Goal: Navigation & Orientation: Find specific page/section

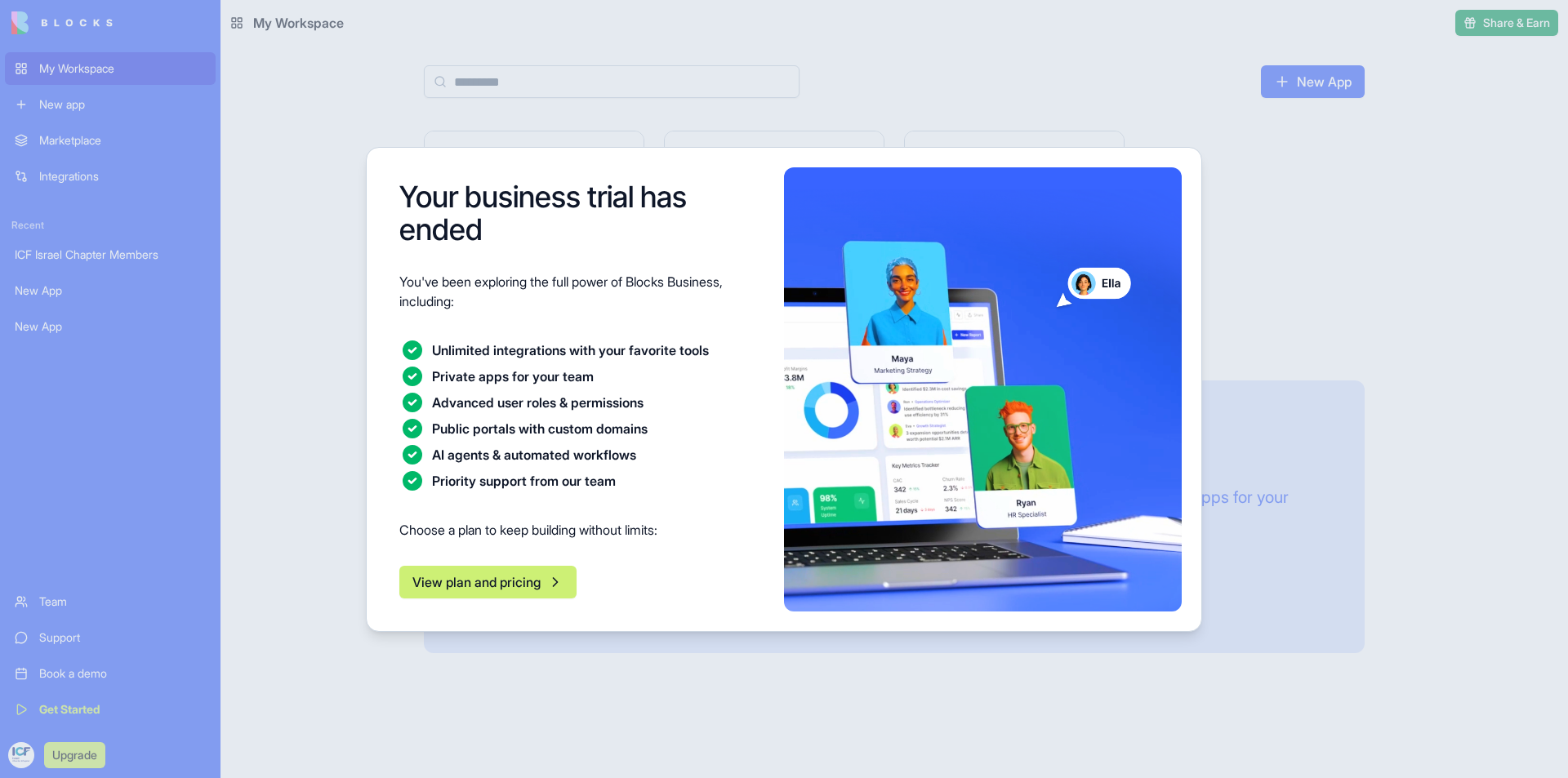
click at [325, 325] on div at bounding box center [784, 389] width 1568 height 778
click at [1342, 122] on div at bounding box center [784, 389] width 1568 height 778
click at [309, 119] on div at bounding box center [784, 389] width 1568 height 778
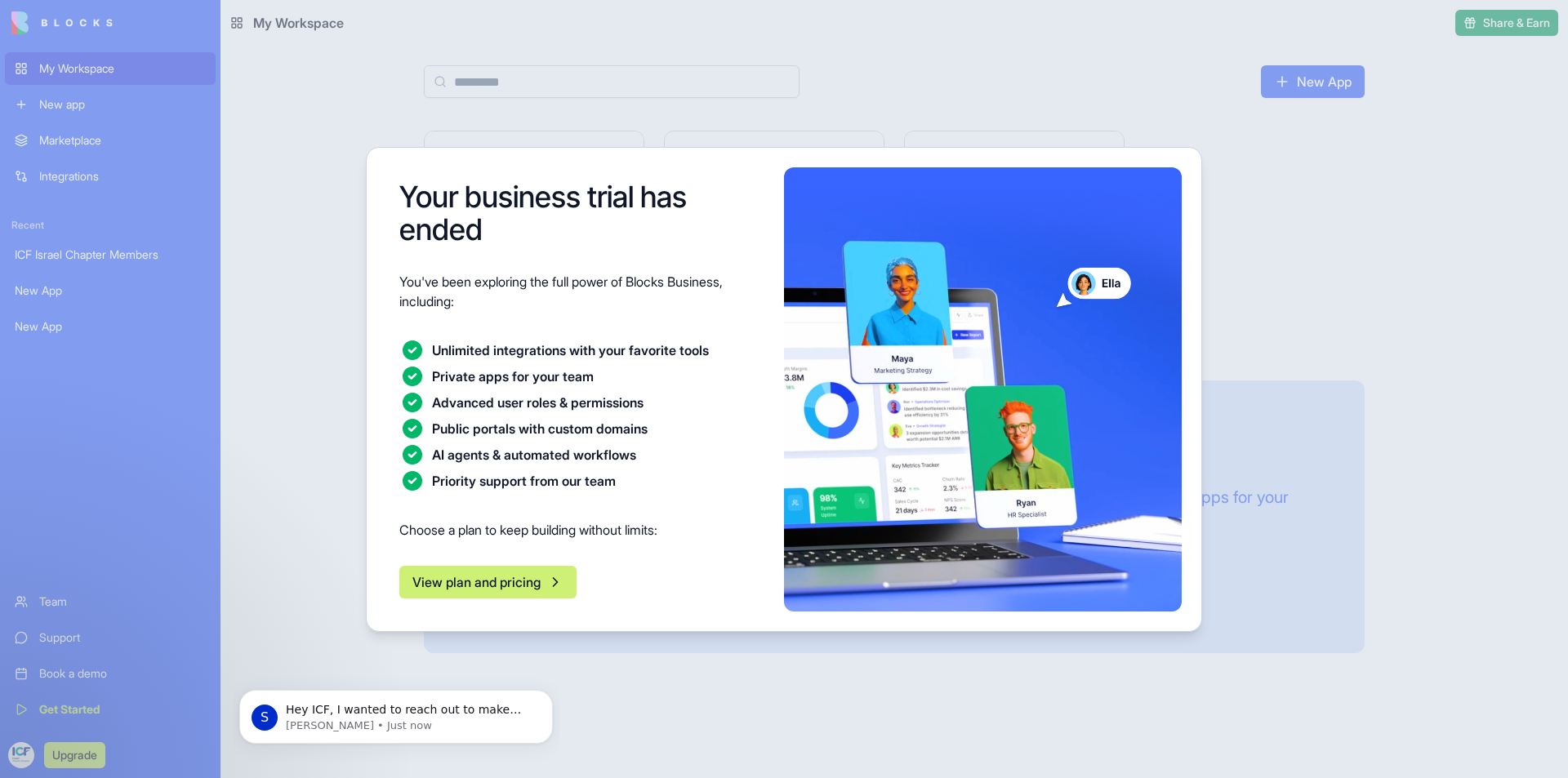
click at [496, 581] on button "View plan and pricing" at bounding box center [488, 582] width 177 height 33
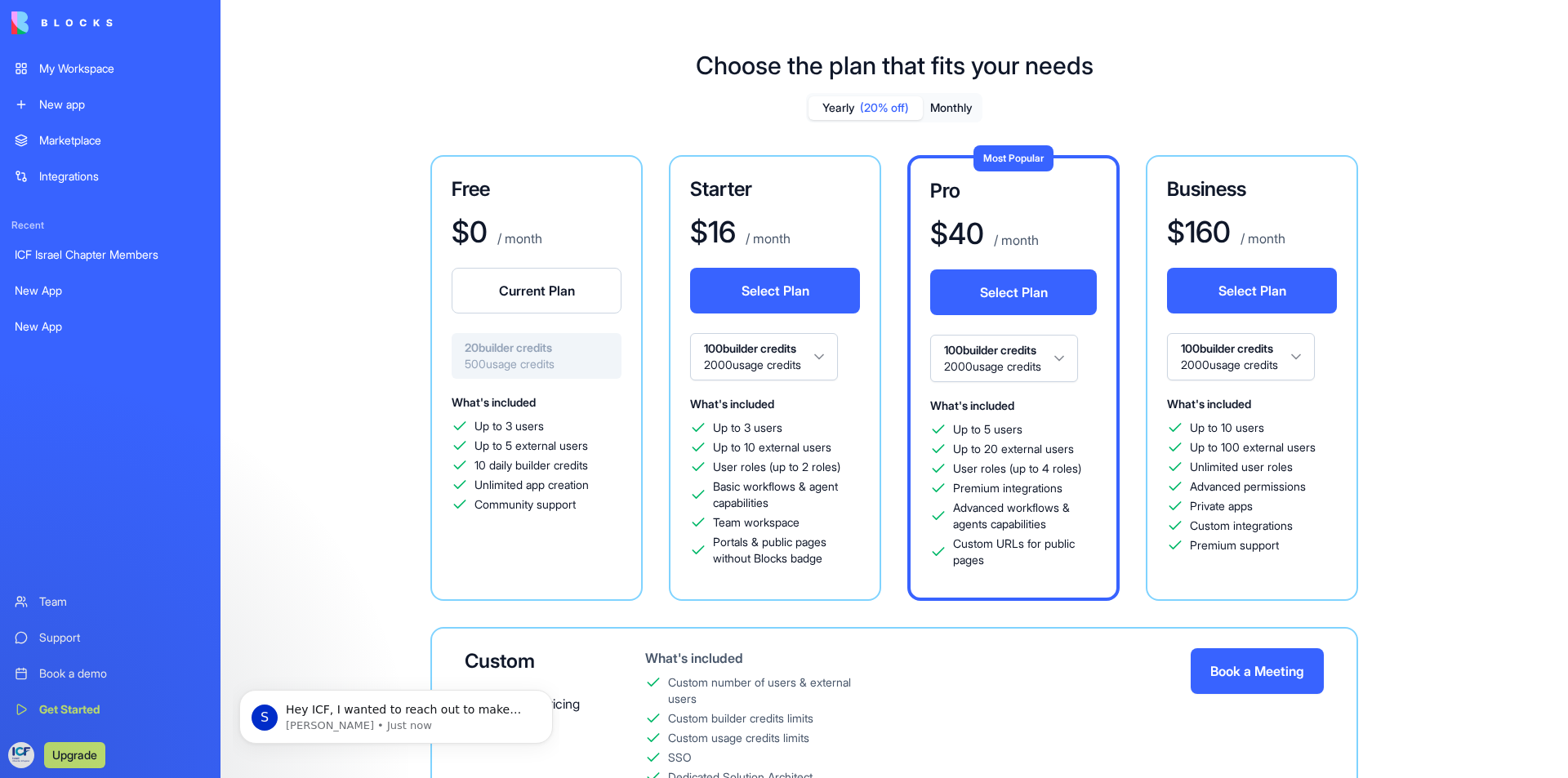
click at [109, 254] on div "ICF Israel Chapter Members" at bounding box center [110, 254] width 191 height 16
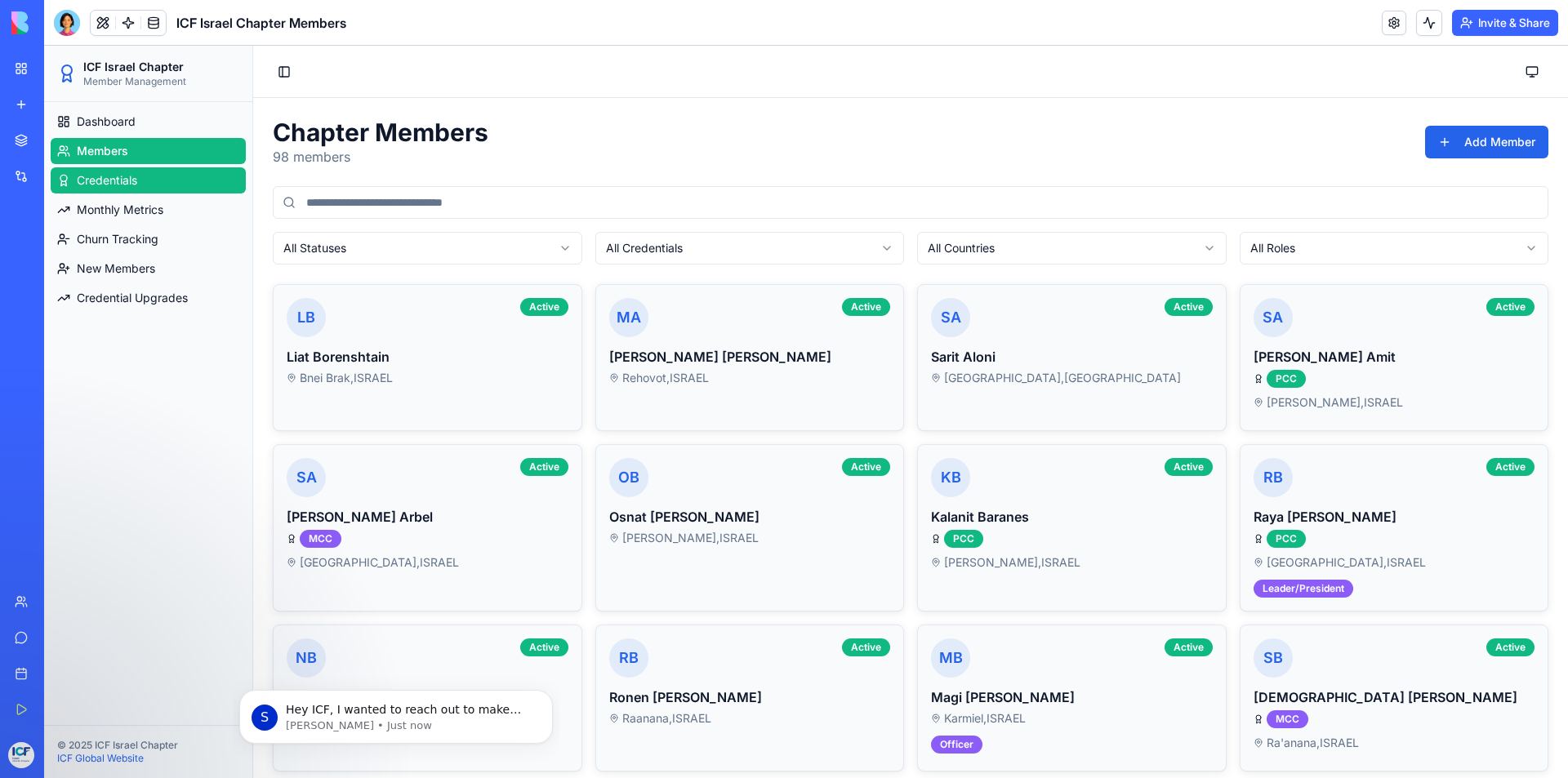
click at [88, 181] on span "Credentials" at bounding box center [107, 180] width 61 height 16
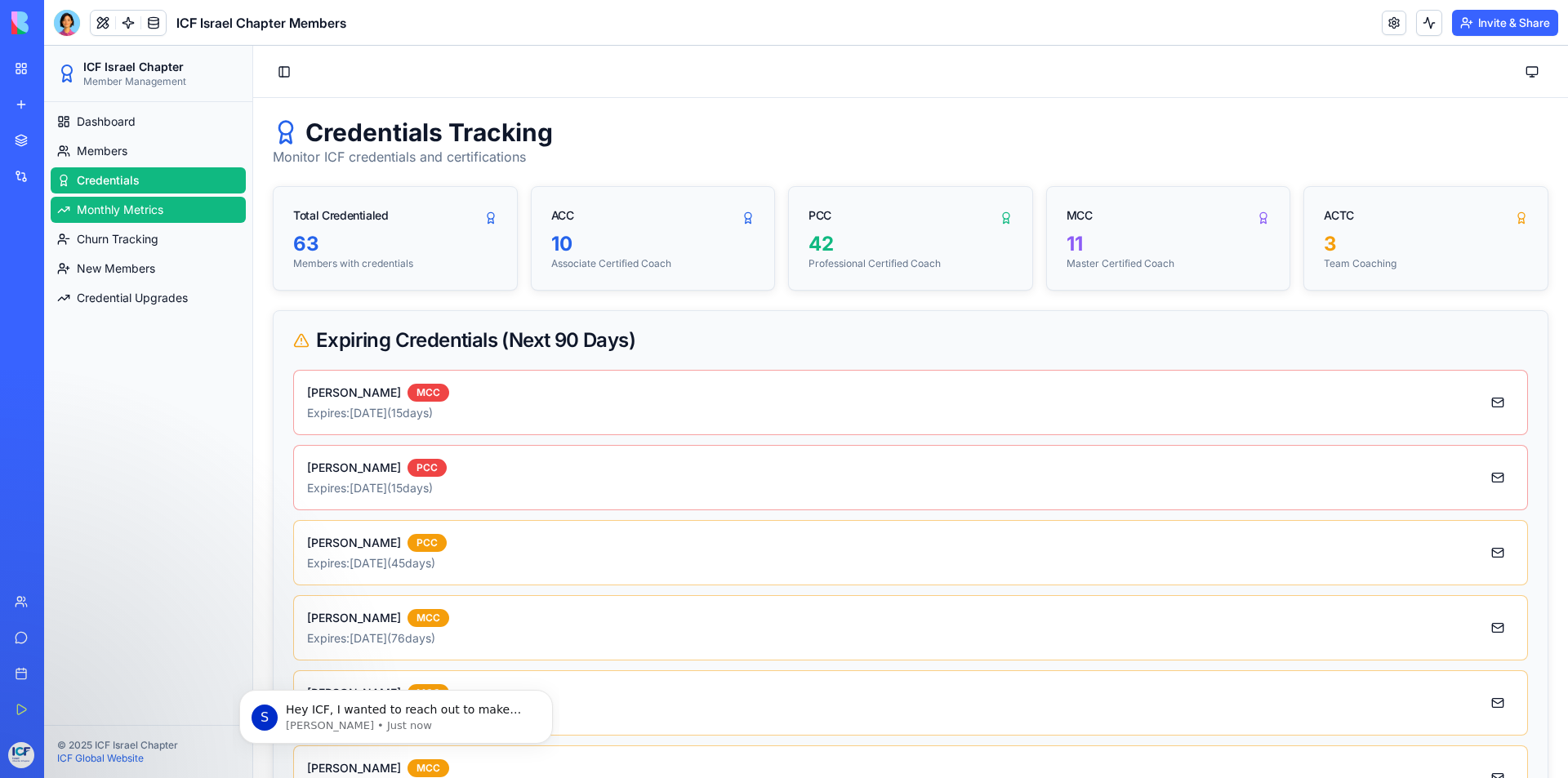
click at [106, 213] on span "Monthly Metrics" at bounding box center [120, 210] width 87 height 16
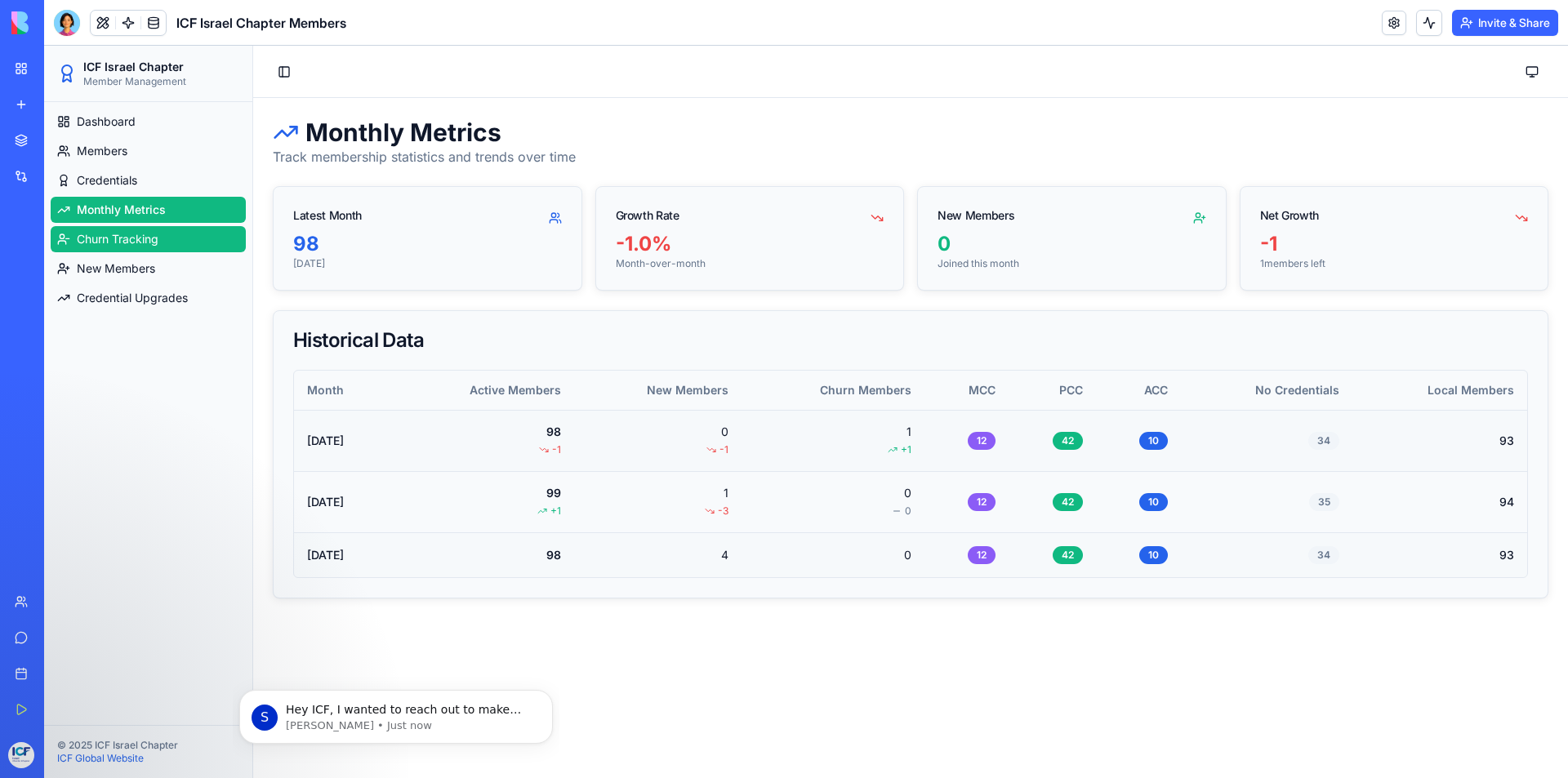
click at [114, 236] on span "Churn Tracking" at bounding box center [117, 238] width 82 height 16
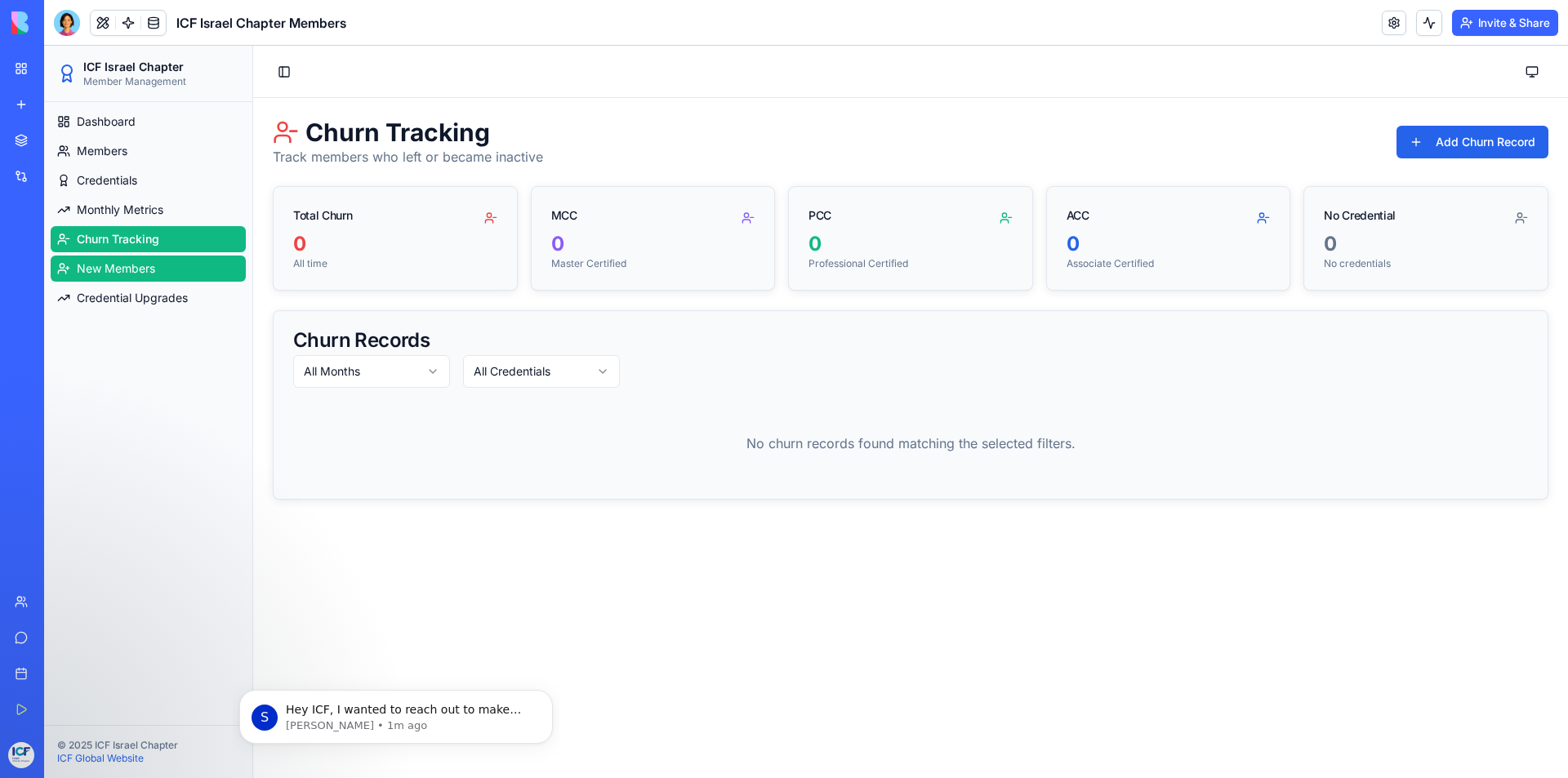
click at [113, 267] on span "New Members" at bounding box center [115, 268] width 78 height 16
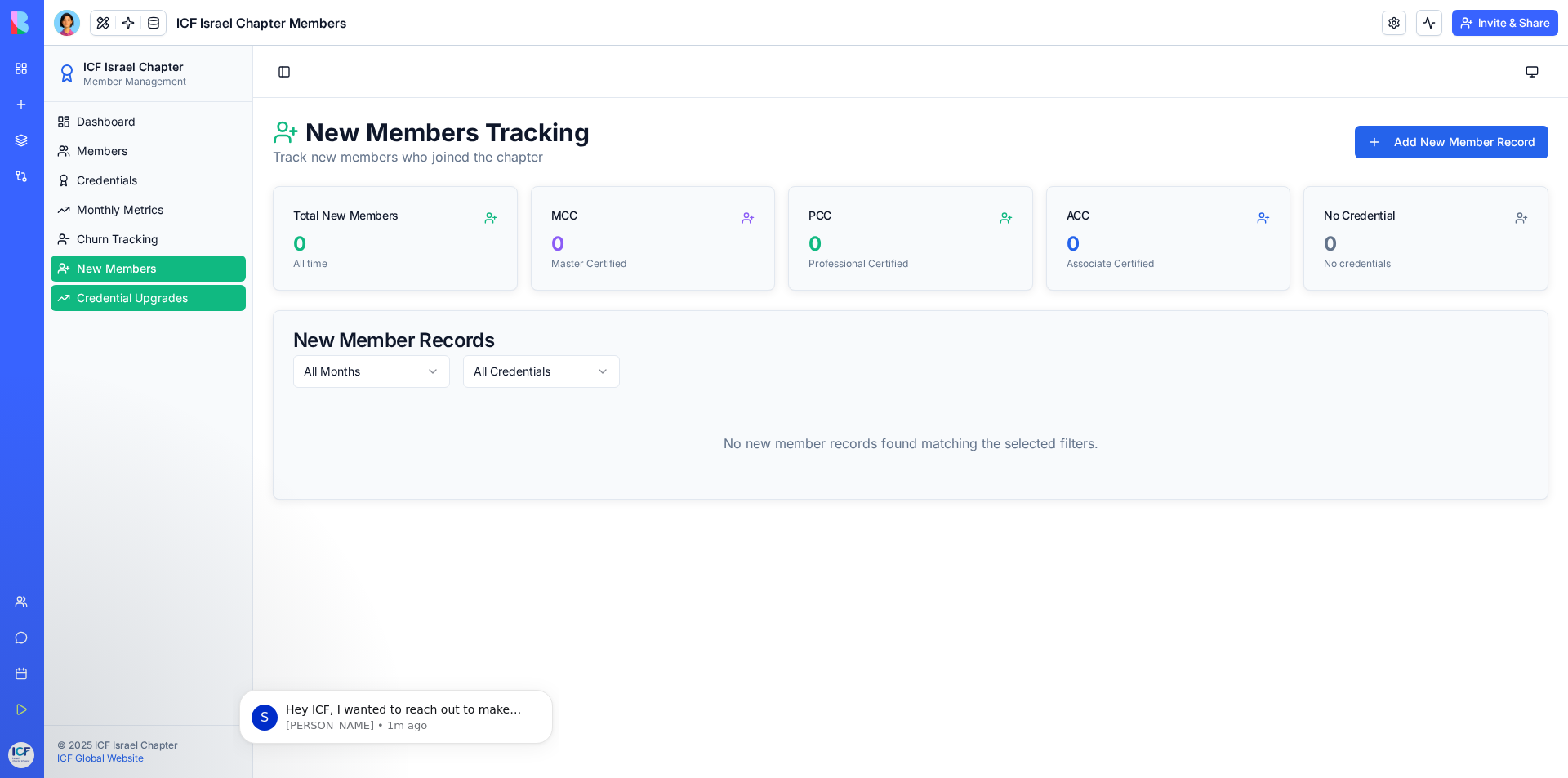
click at [101, 300] on span "Credential Upgrades" at bounding box center [132, 297] width 111 height 16
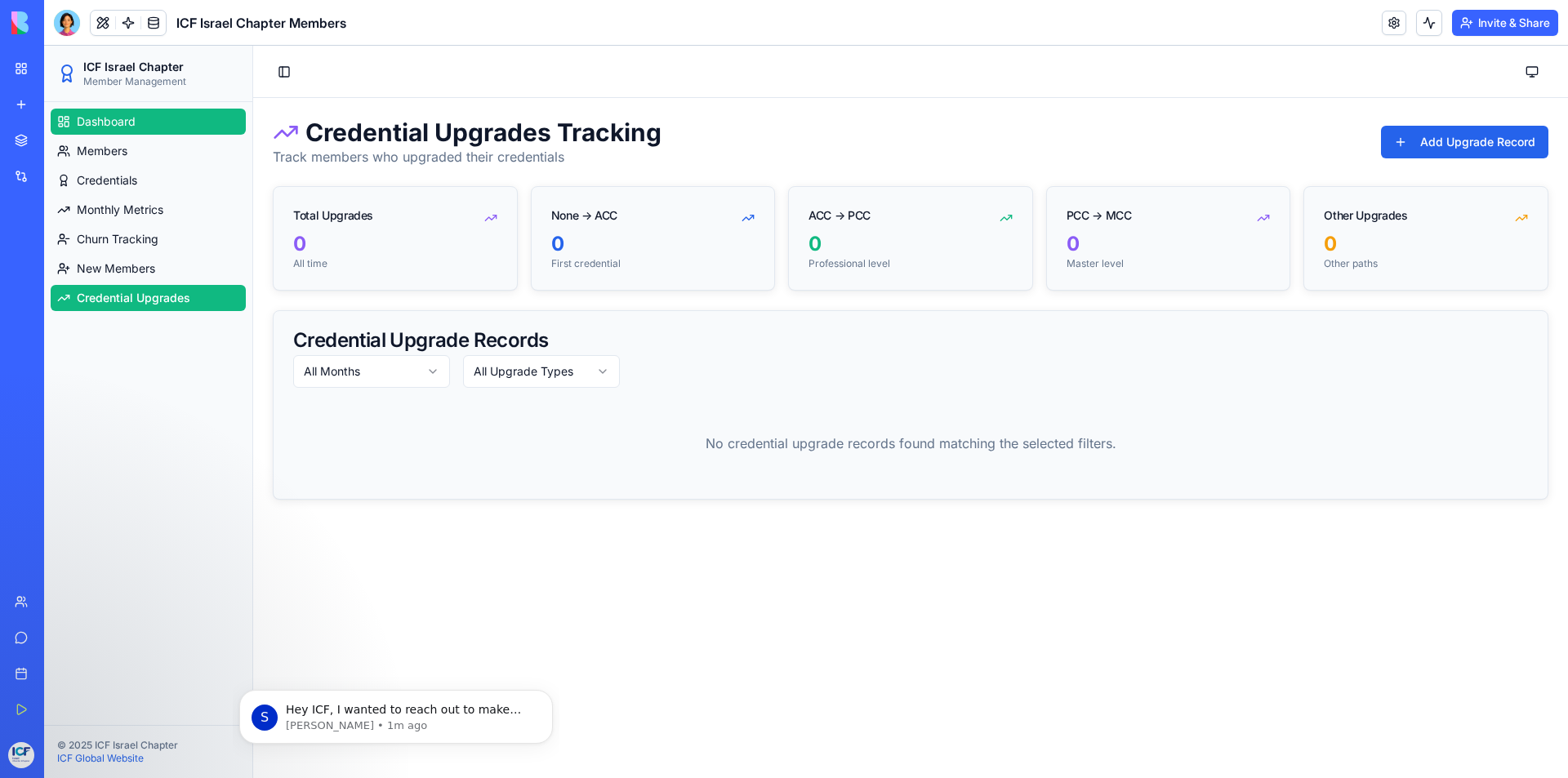
click at [120, 121] on span "Dashboard" at bounding box center [106, 121] width 59 height 16
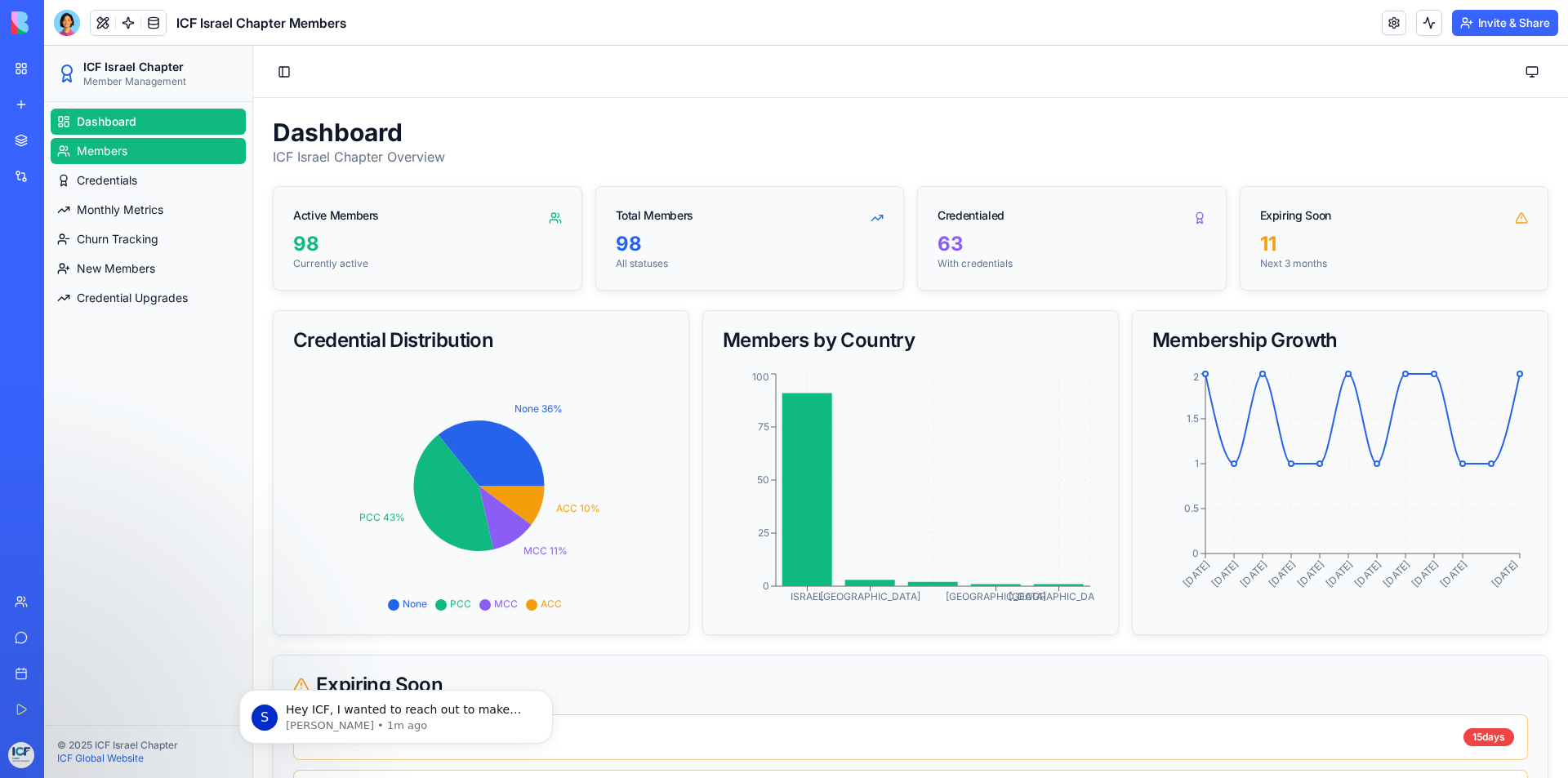
click at [127, 148] on span "Members" at bounding box center [102, 151] width 51 height 16
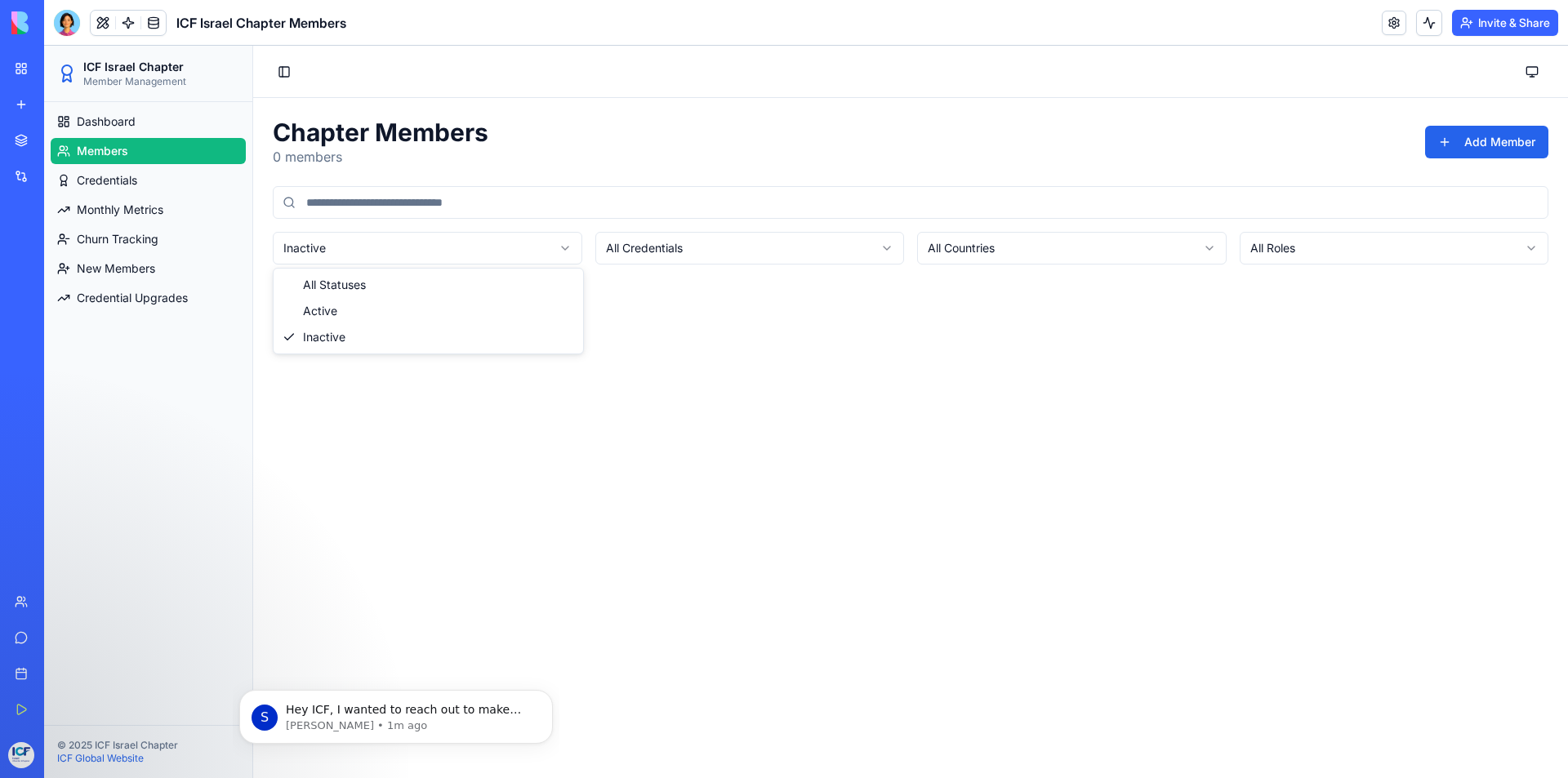
click at [565, 251] on html "ICF Israel Chapter Member Management Dashboard Members Credentials Monthly Metr…" at bounding box center [806, 412] width 1524 height 732
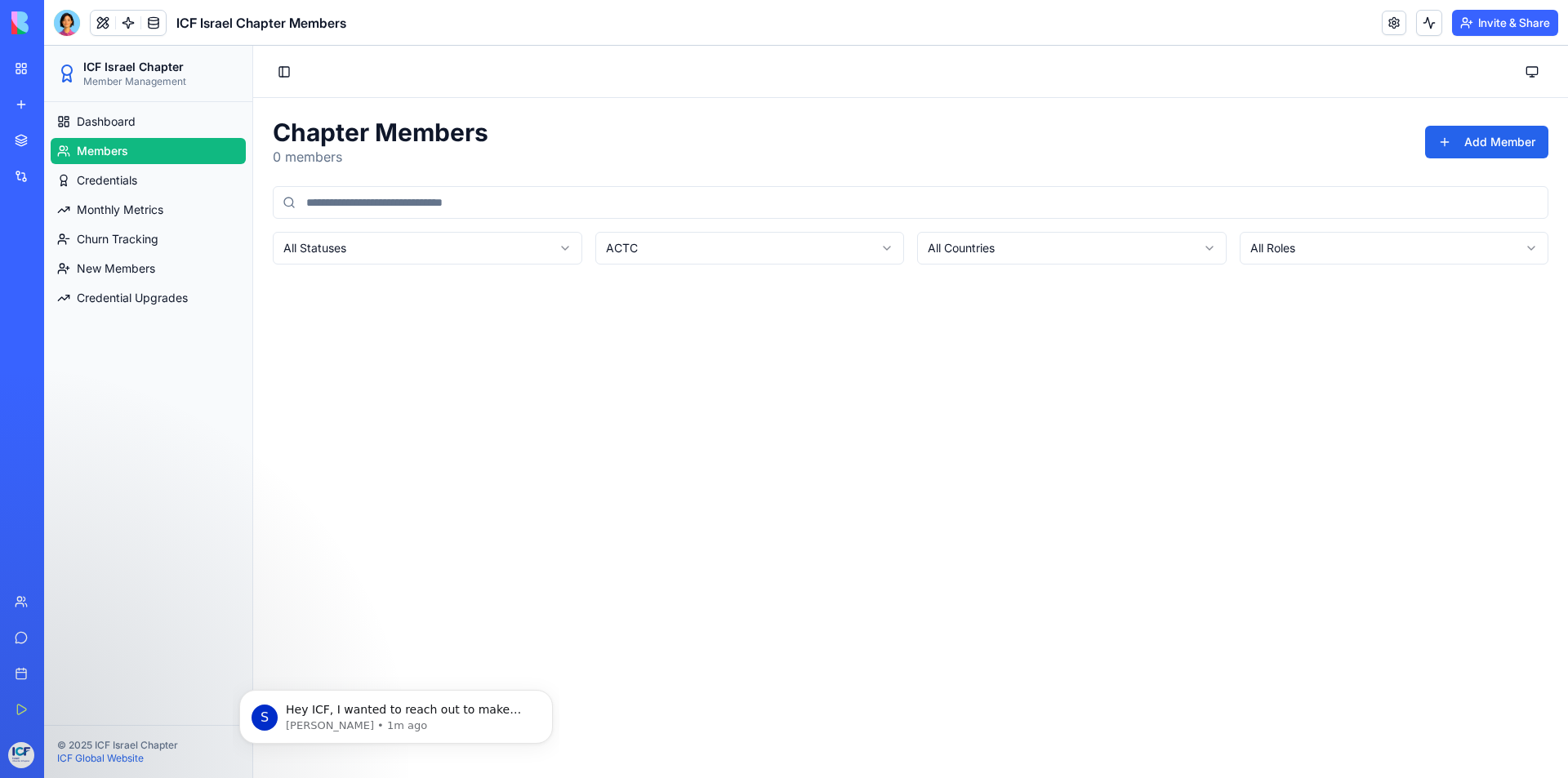
click at [689, 249] on html "ICF Israel Chapter Member Management Dashboard Members Credentials Monthly Metr…" at bounding box center [806, 412] width 1524 height 732
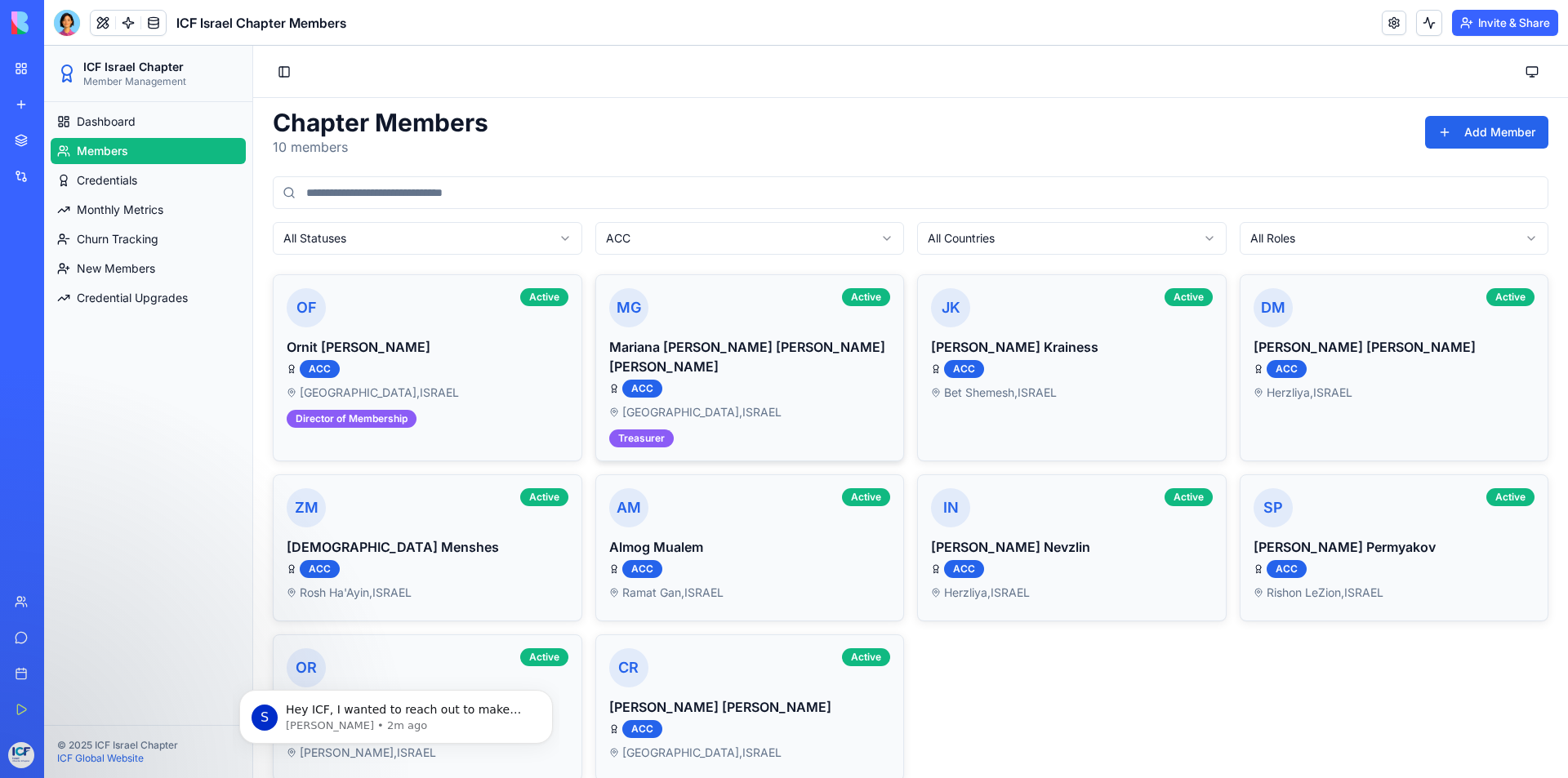
scroll to position [13, 0]
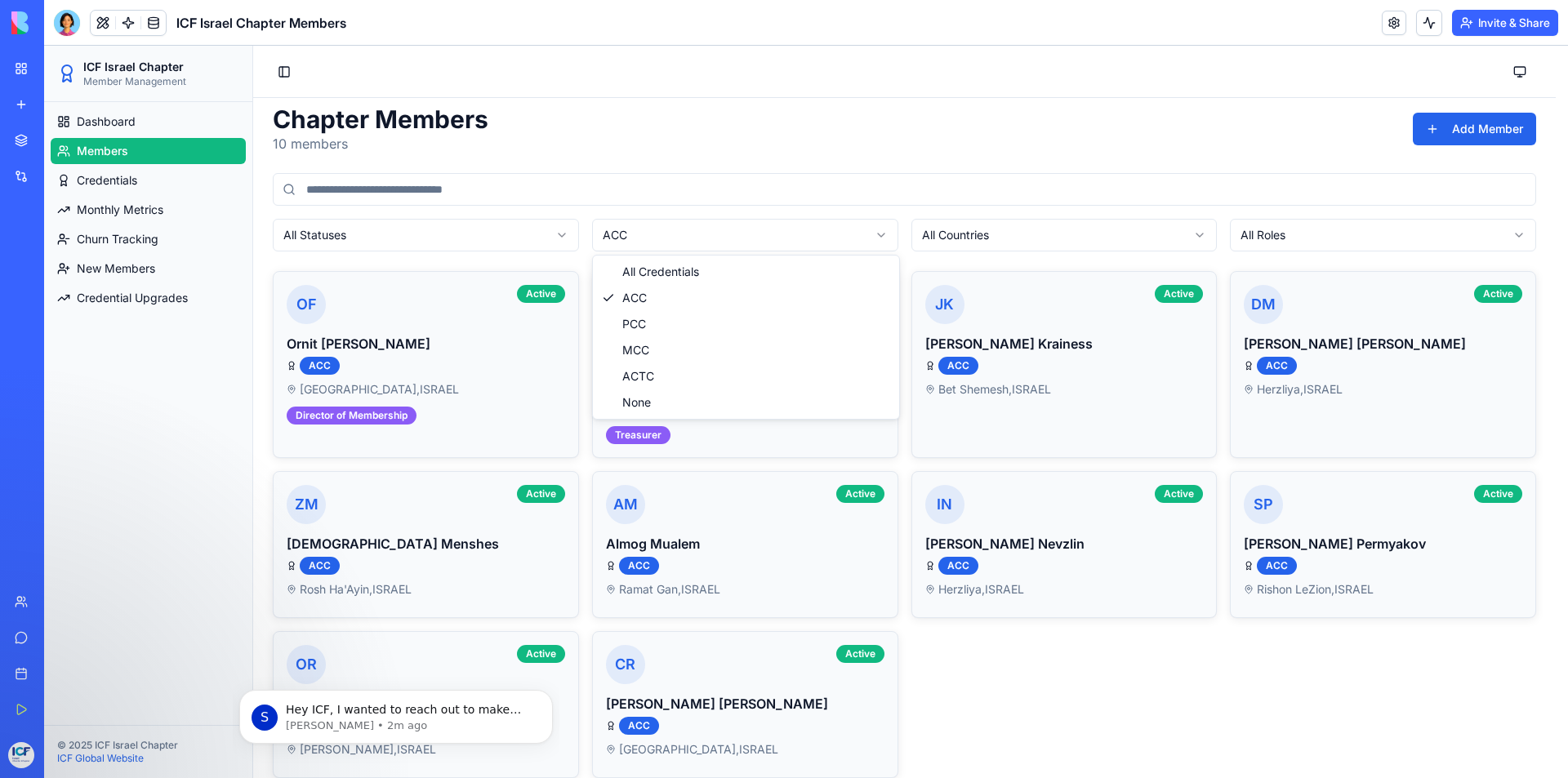
click at [832, 236] on html "ICF [GEOGRAPHIC_DATA] Chapter Member Management Dashboard Members Credentials M…" at bounding box center [806, 414] width 1524 height 765
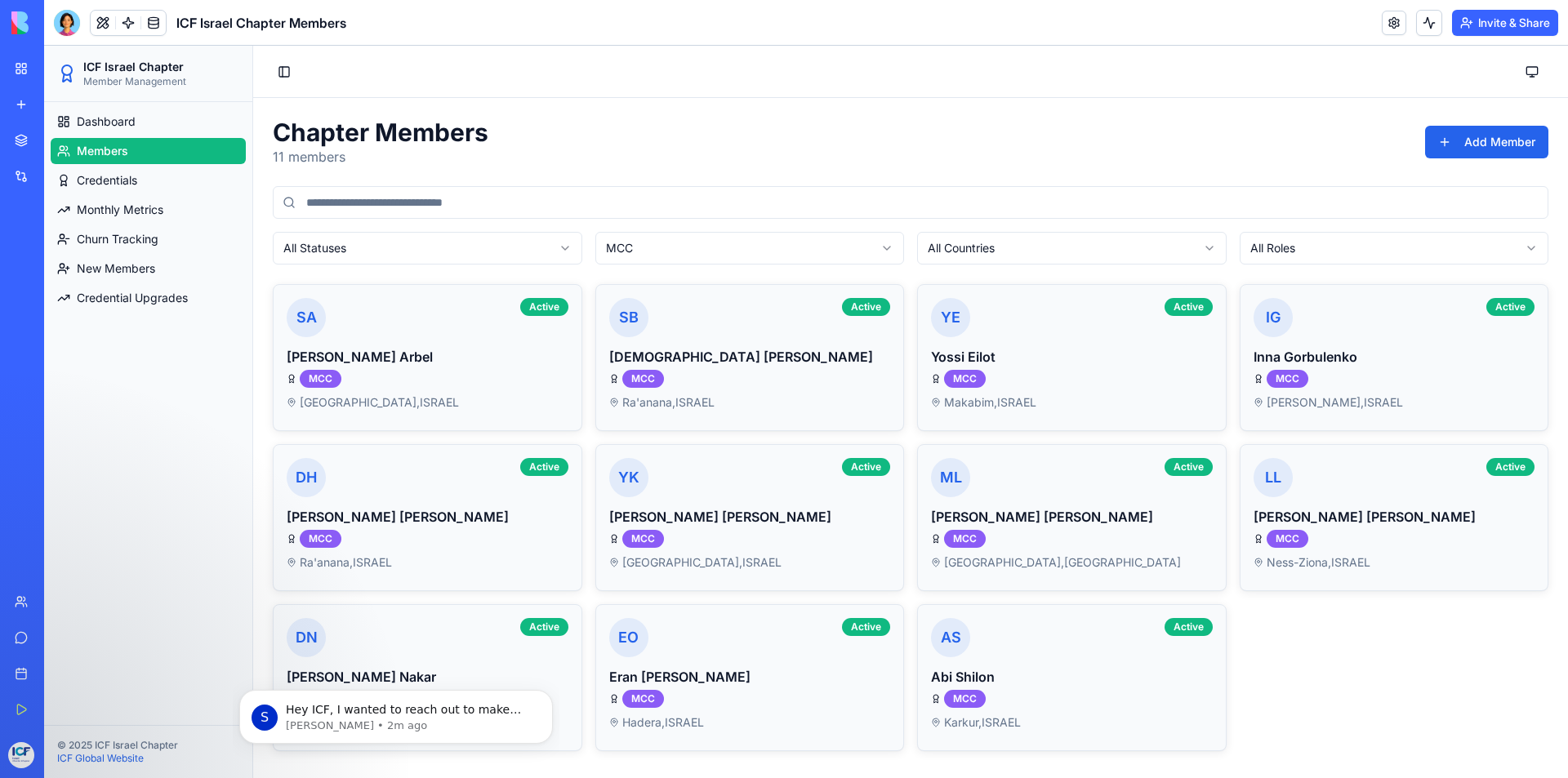
scroll to position [0, 0]
click at [965, 247] on html "ICF Israel Chapter Member Management Dashboard Members Credentials Monthly Metr…" at bounding box center [806, 412] width 1524 height 732
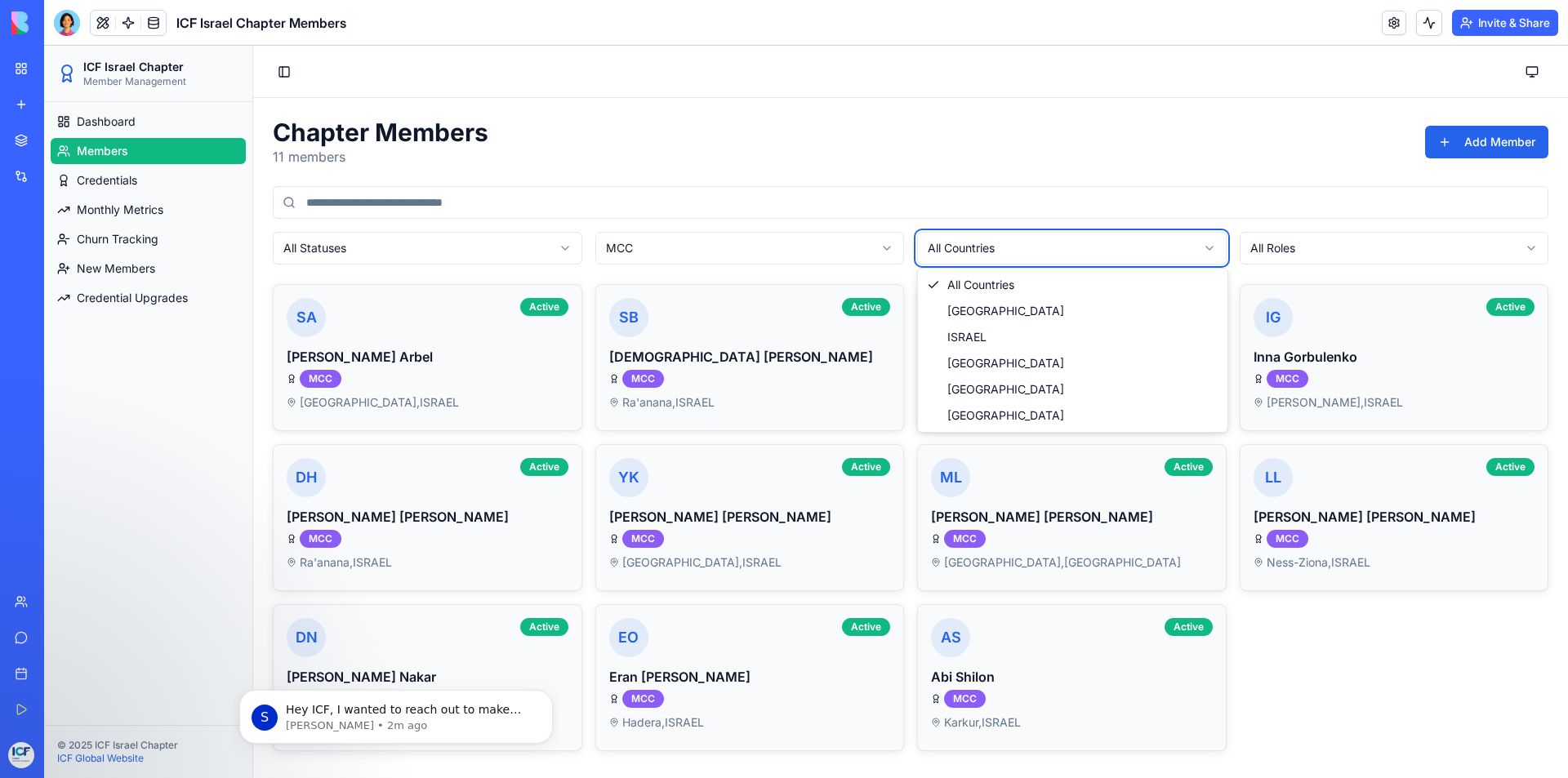
click at [965, 247] on html "ICF Israel Chapter Member Management Dashboard Members Credentials Monthly Metr…" at bounding box center [806, 412] width 1524 height 732
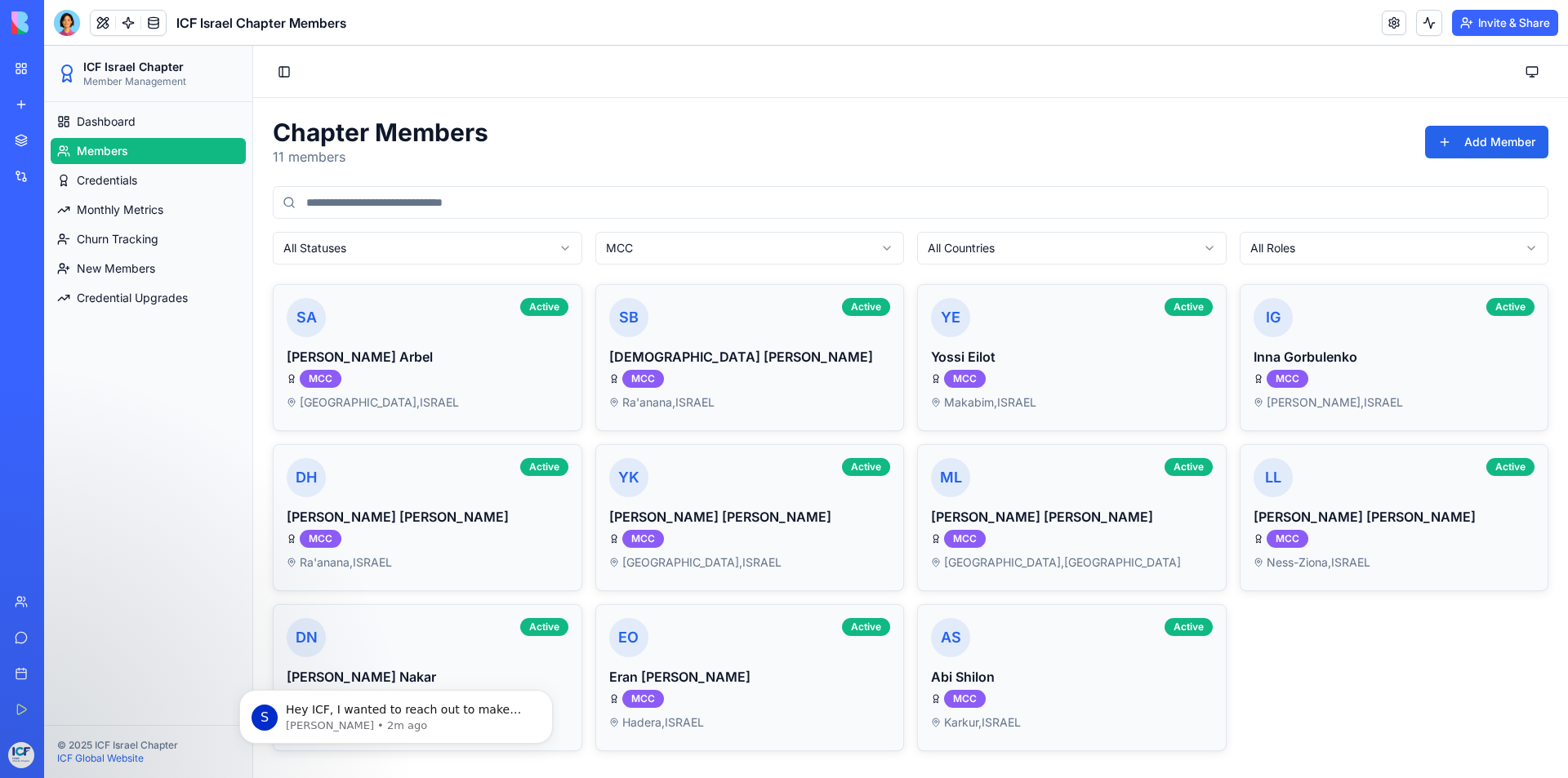
click at [1271, 246] on html "ICF Israel Chapter Member Management Dashboard Members Credentials Monthly Metr…" at bounding box center [806, 412] width 1524 height 732
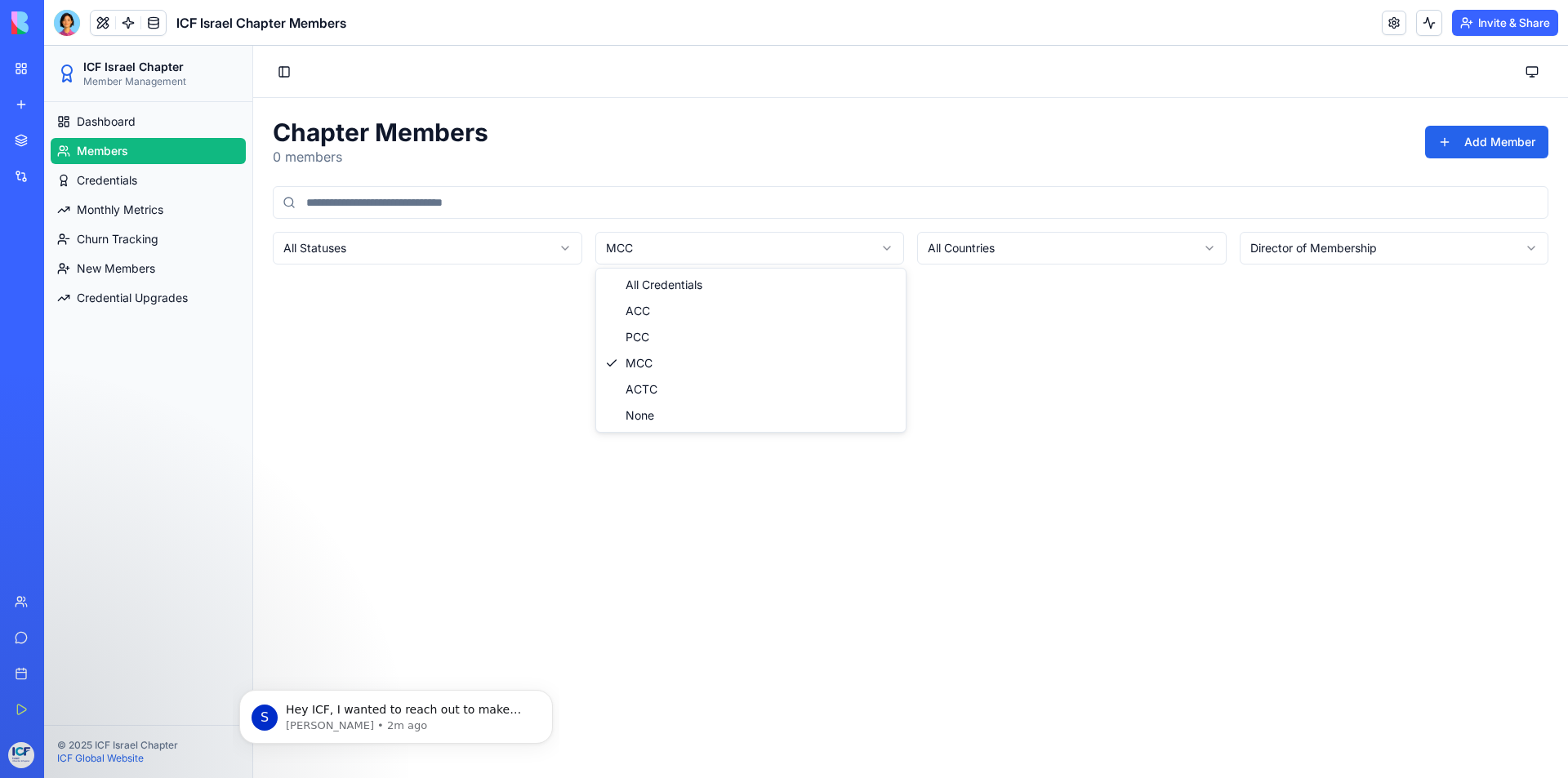
click at [879, 252] on html "ICF Israel Chapter Member Management Dashboard Members Credentials Monthly Metr…" at bounding box center [806, 412] width 1524 height 732
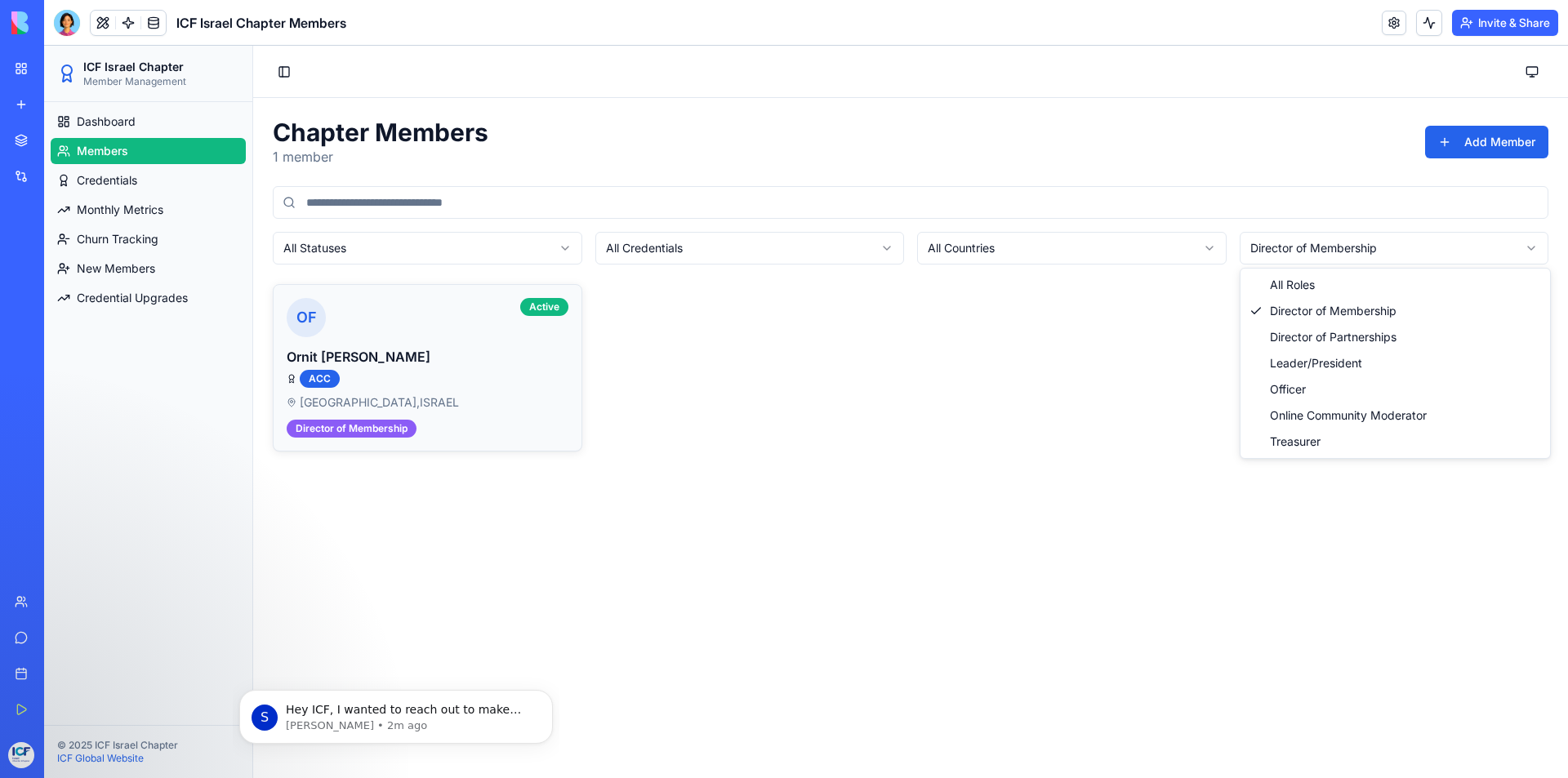
click at [1300, 251] on html "ICF Israel Chapter Member Management Dashboard Members Credentials Monthly Metr…" at bounding box center [806, 412] width 1524 height 732
click at [1325, 244] on html "ICF Israel Chapter Member Management Dashboard Members Credentials Monthly Metr…" at bounding box center [806, 412] width 1524 height 732
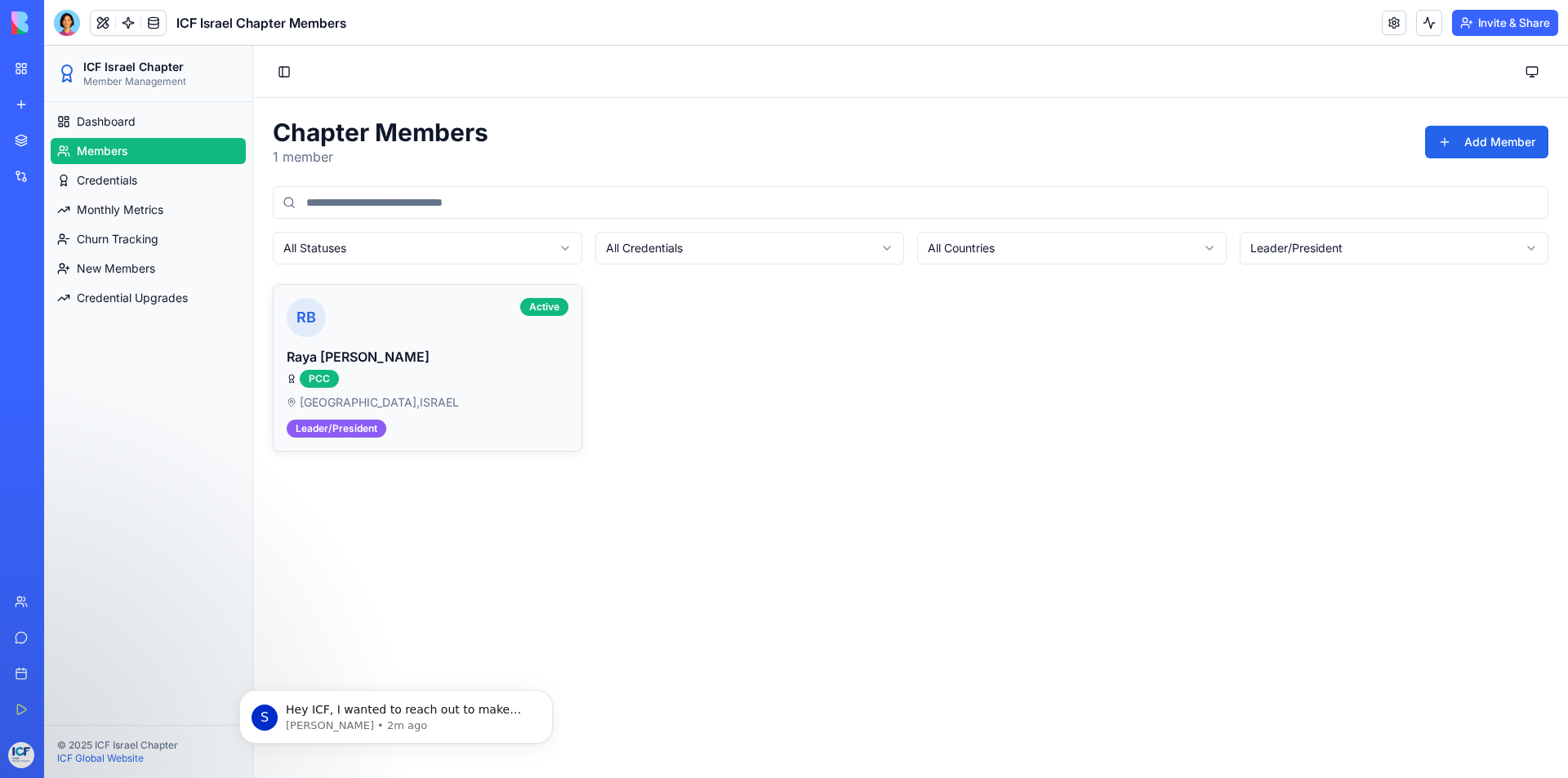
click at [1318, 245] on html "ICF Israel Chapter Member Management Dashboard Members Credentials Monthly Metr…" at bounding box center [806, 412] width 1524 height 732
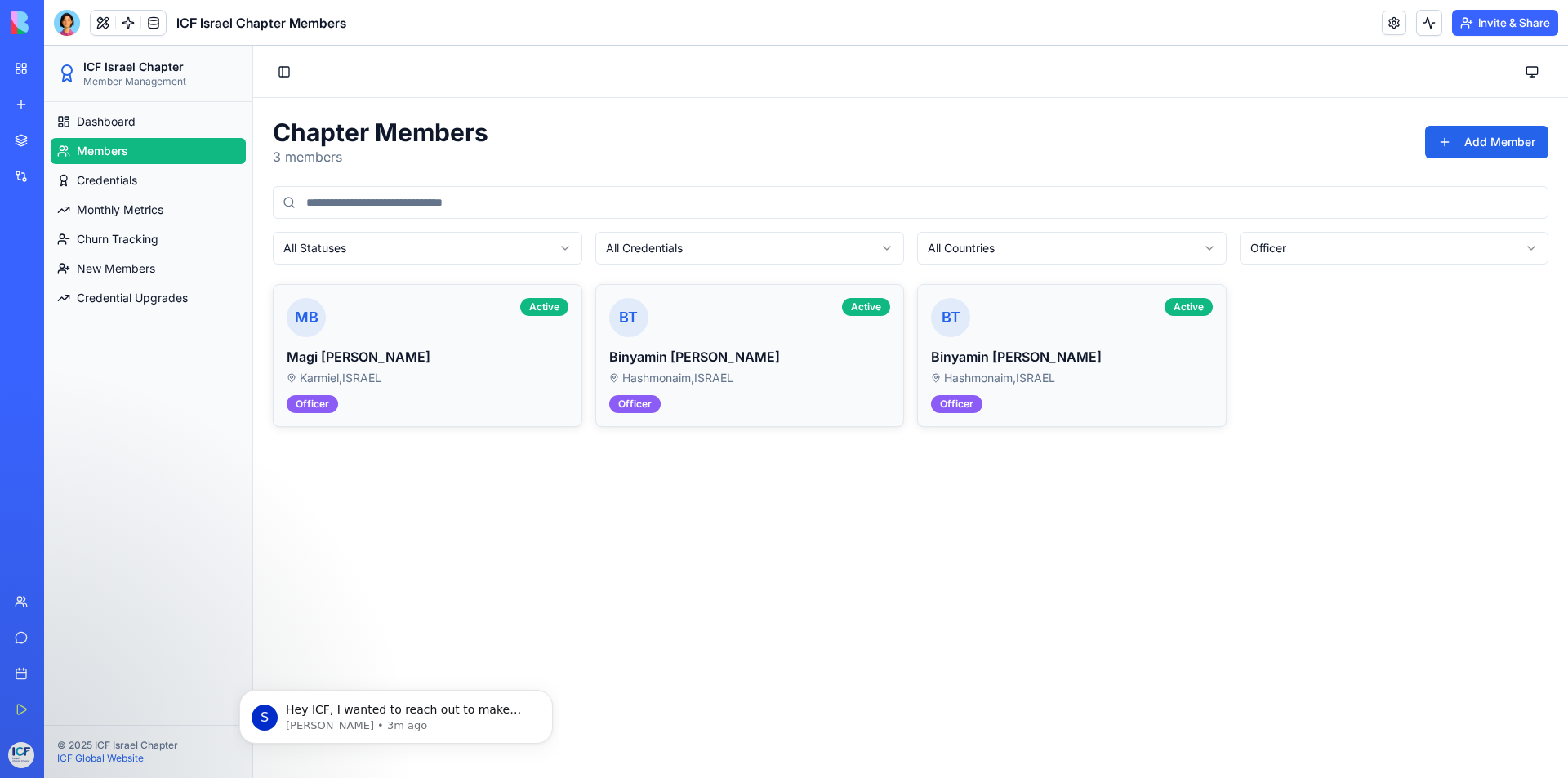
click at [1313, 253] on html "ICF Israel Chapter Member Management Dashboard Members Credentials Monthly Metr…" at bounding box center [806, 412] width 1524 height 732
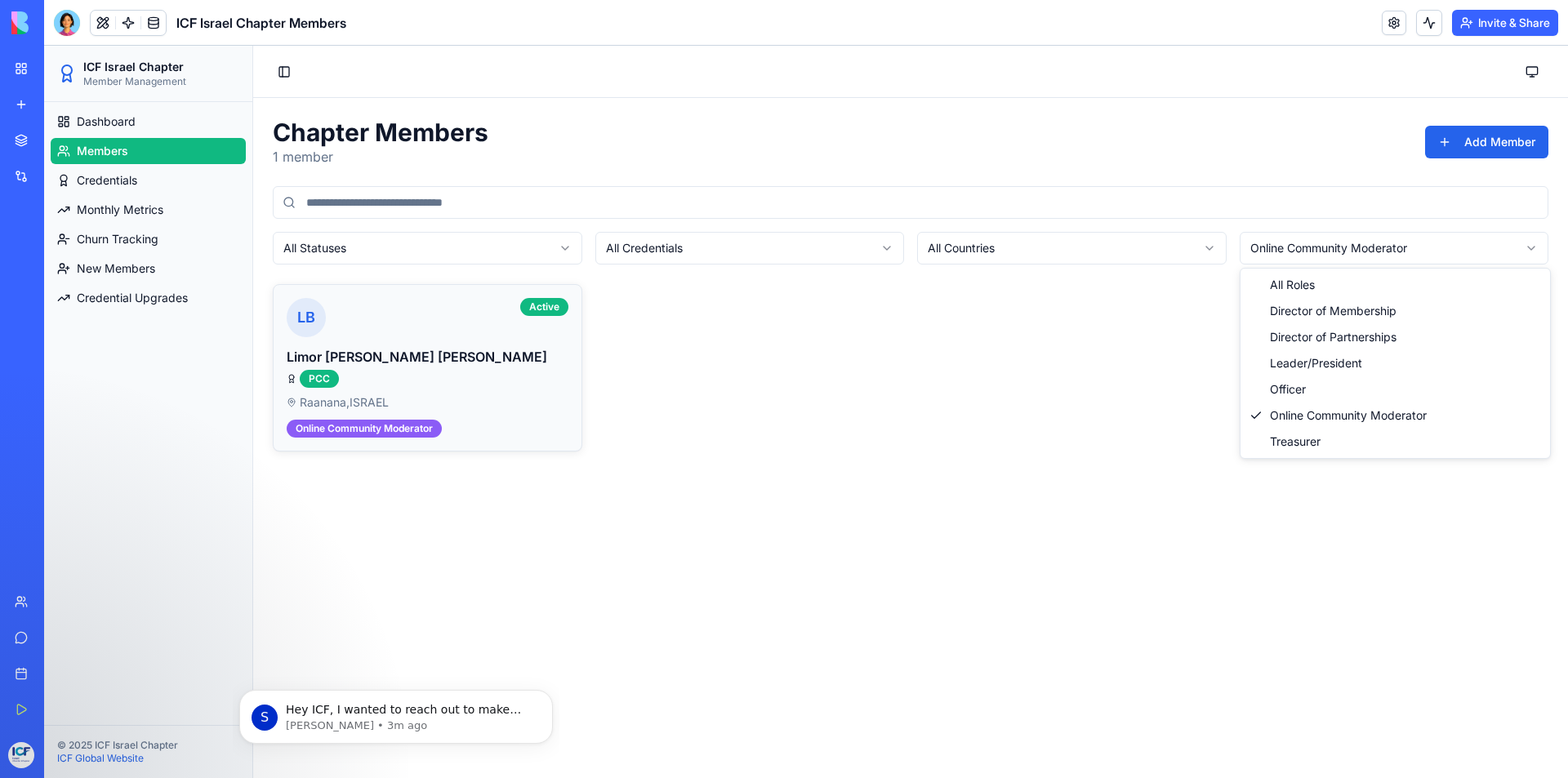
click at [1286, 252] on html "ICF Israel Chapter Member Management Dashboard Members Credentials Monthly Metr…" at bounding box center [806, 412] width 1524 height 732
click at [1307, 240] on html "ICF Israel Chapter Member Management Dashboard Members Credentials Monthly Metr…" at bounding box center [806, 412] width 1524 height 732
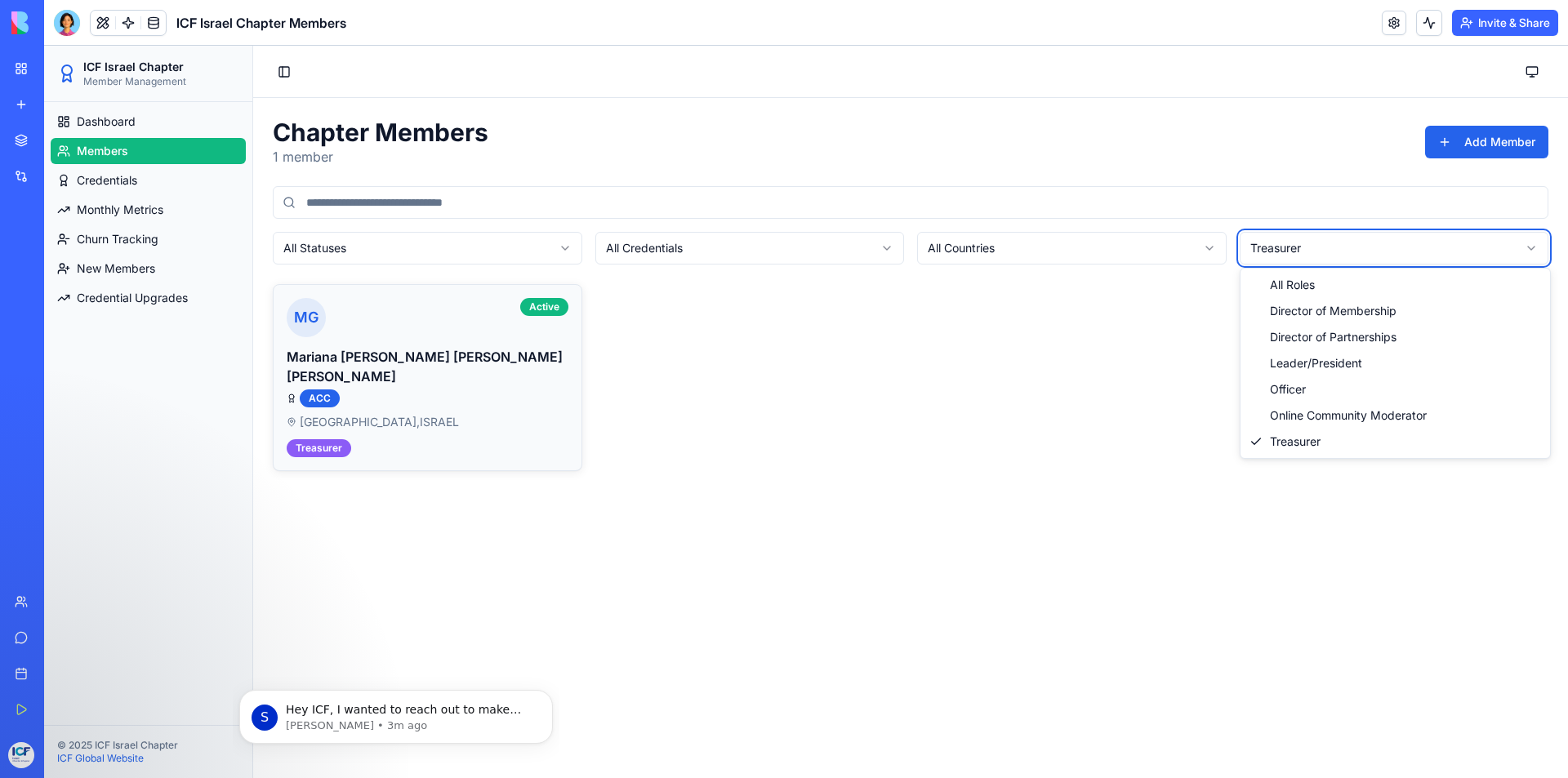
click at [1199, 354] on html "ICF Israel Chapter Member Management Dashboard Members Credentials Monthly Metr…" at bounding box center [806, 412] width 1524 height 732
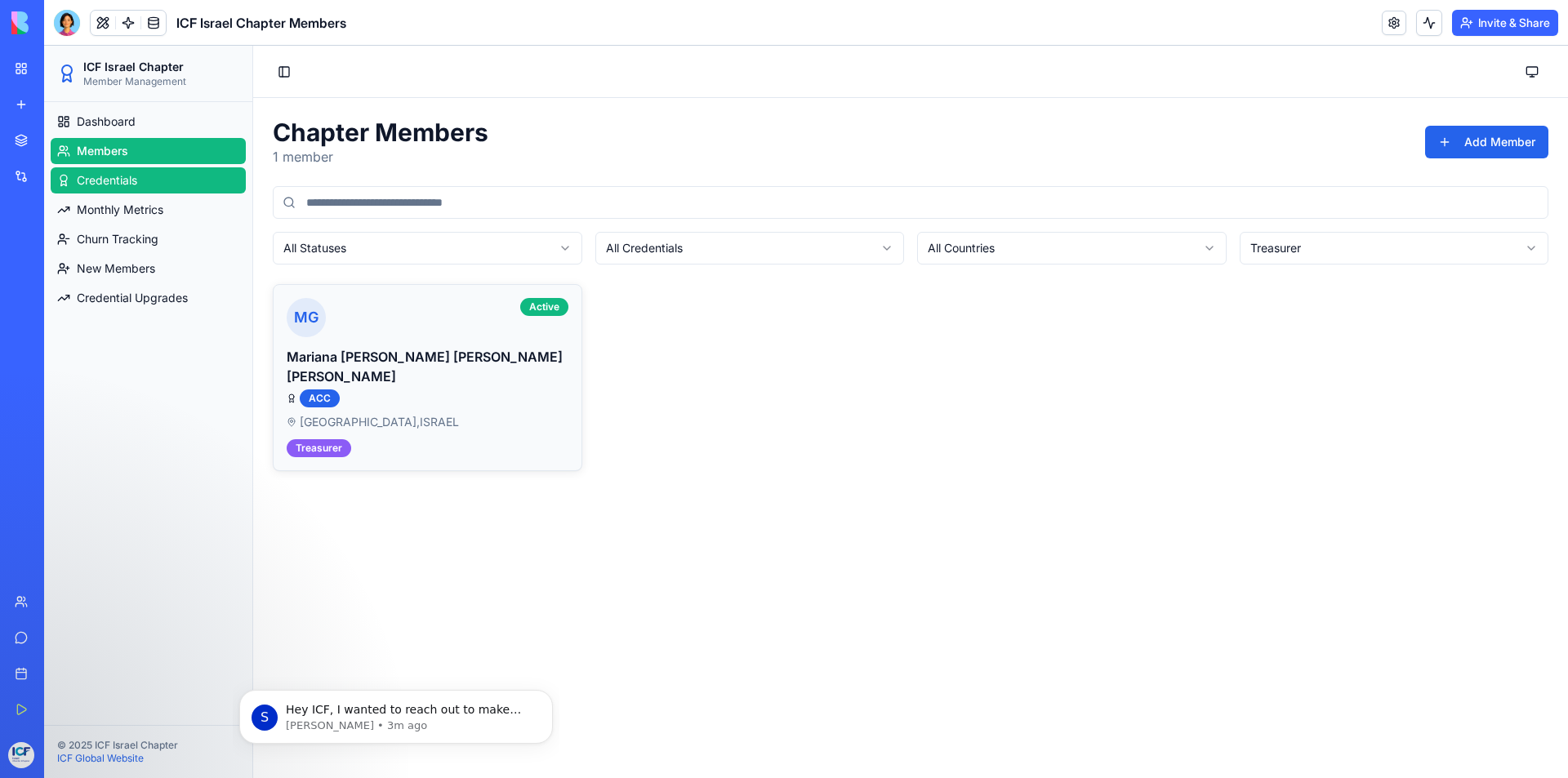
click at [152, 184] on link "Credentials" at bounding box center [148, 180] width 195 height 26
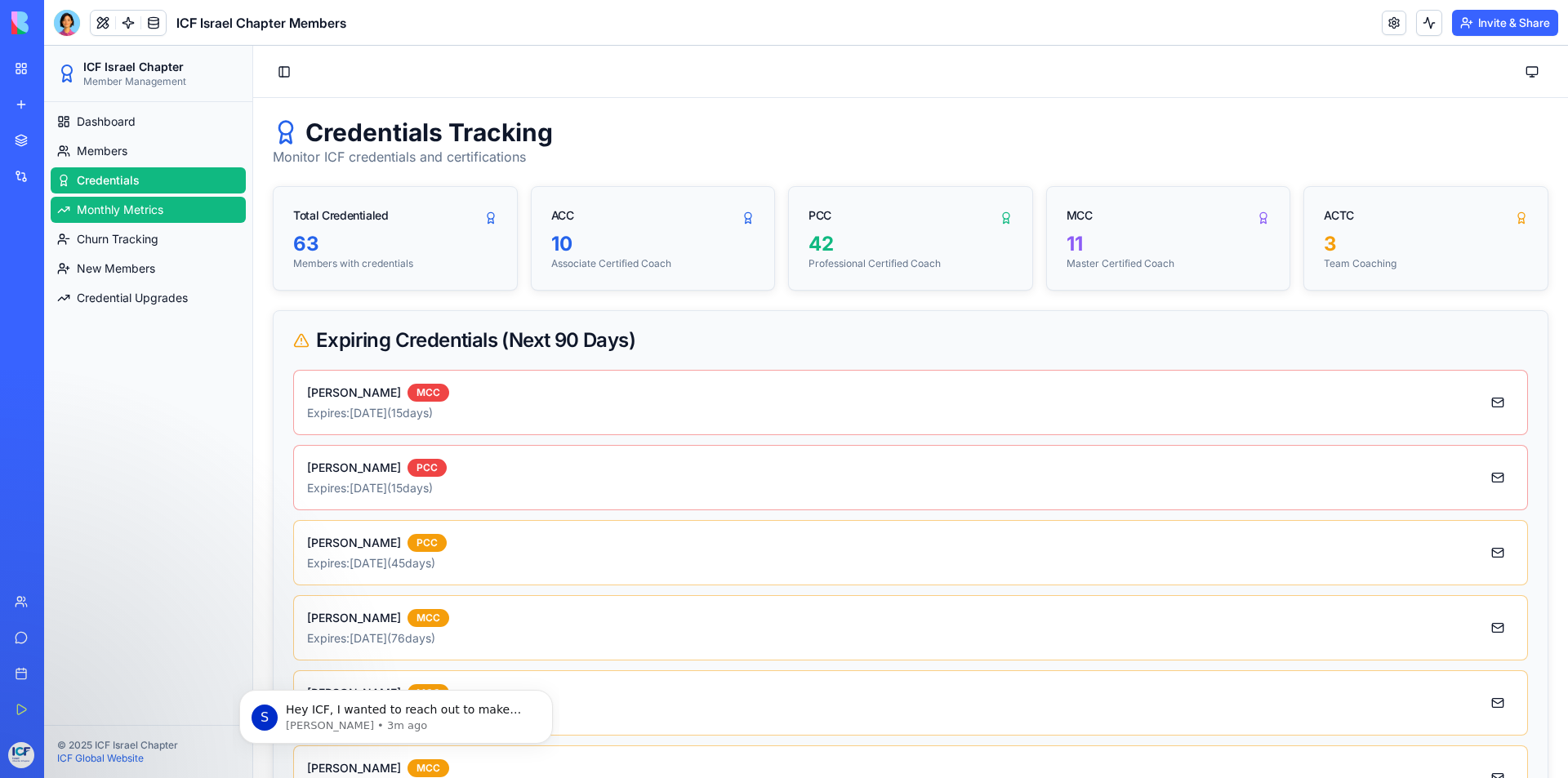
click at [143, 211] on span "Monthly Metrics" at bounding box center [120, 210] width 87 height 16
